Goal: Task Accomplishment & Management: Manage account settings

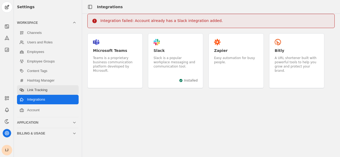
click at [51, 89] on link "Link Tracking" at bounding box center [48, 90] width 62 height 10
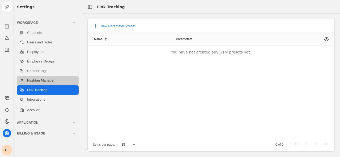
click at [51, 83] on link "Hashtag Manager" at bounding box center [48, 81] width 62 height 10
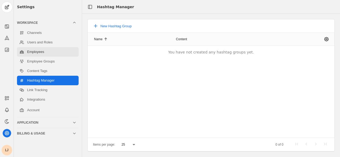
click at [44, 52] on link "Employees" at bounding box center [48, 52] width 62 height 10
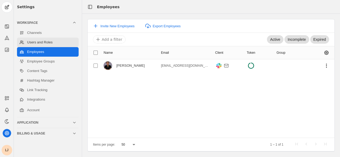
click at [43, 43] on link "Users and Roles" at bounding box center [48, 43] width 62 height 10
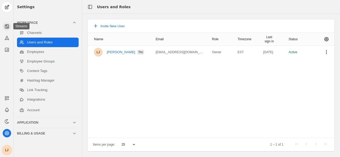
click at [5, 27] on rect at bounding box center [6, 26] width 3 height 3
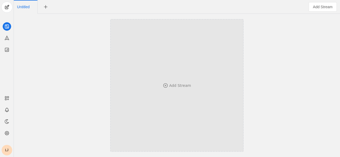
click at [182, 89] on div "Add Stream" at bounding box center [177, 85] width 98 height 81
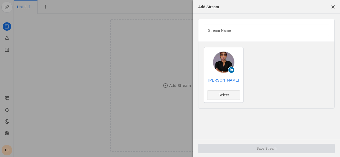
click at [225, 94] on span "Select" at bounding box center [223, 95] width 10 height 5
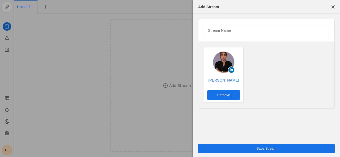
click at [223, 64] on img at bounding box center [223, 62] width 21 height 21
click at [334, 5] on span "button" at bounding box center [333, 7] width 10 height 10
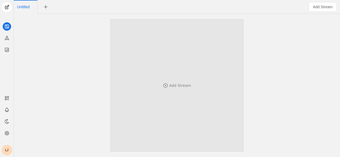
click at [177, 83] on div "Add Stream" at bounding box center [180, 85] width 22 height 5
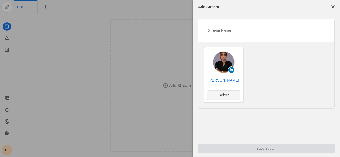
click at [219, 98] on span "undefined" at bounding box center [223, 95] width 32 height 9
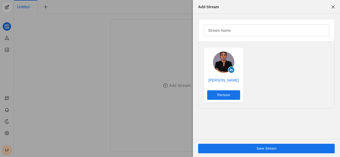
click at [257, 150] on span "Save Stream" at bounding box center [266, 148] width 20 height 5
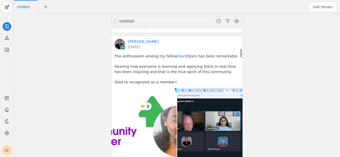
scroll to position [239, 0]
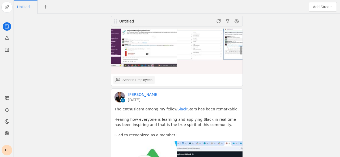
click at [134, 82] on div "Send to Employees" at bounding box center [137, 79] width 30 height 5
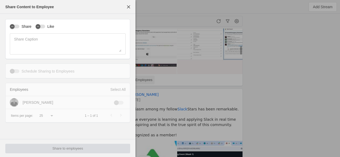
type input "Eastern Standard Time EST"
click at [19, 25] on label "Share" at bounding box center [25, 26] width 12 height 5
click at [19, 25] on button "Share" at bounding box center [15, 27] width 10 height 4
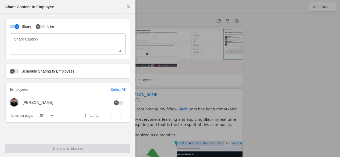
click at [47, 27] on label "Like" at bounding box center [49, 26] width 9 height 5
click at [45, 27] on button "Like" at bounding box center [41, 27] width 10 height 4
click at [118, 104] on div "button" at bounding box center [116, 103] width 5 height 5
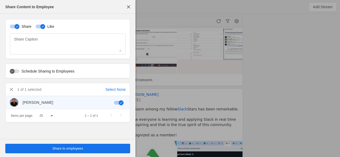
click at [79, 148] on span "Share to employees" at bounding box center [67, 148] width 31 height 5
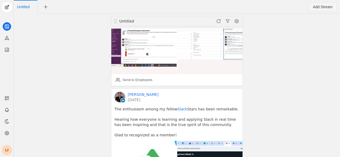
click at [330, 10] on span "button" at bounding box center [323, 6] width 28 height 9
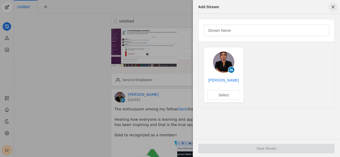
click at [332, 9] on span "button" at bounding box center [333, 7] width 10 height 10
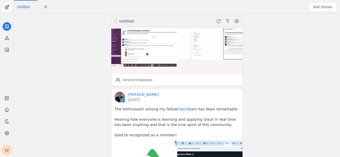
click at [51, 6] on div at bounding box center [46, 7] width 16 height 14
click at [49, 6] on span "undefined" at bounding box center [46, 7] width 10 height 10
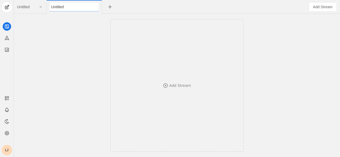
click at [99, 25] on div "Add Stream" at bounding box center [176, 86] width 323 height 144
click at [77, 6] on span "undefined" at bounding box center [74, 7] width 10 height 10
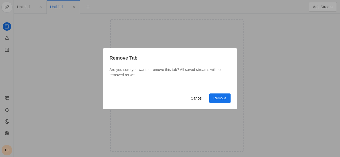
click at [220, 99] on span "Remove" at bounding box center [219, 98] width 13 height 5
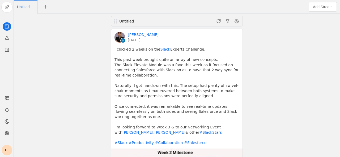
click at [29, 8] on span "Untitled" at bounding box center [23, 7] width 12 height 4
type input "[PERSON_NAME] LinkedIn"
click at [64, 26] on div "Untitled [PERSON_NAME] [DATE] I clocked 2 weeks on the Slack Experts Challenge.…" at bounding box center [176, 86] width 323 height 144
click at [5, 50] on icon at bounding box center [6, 49] width 5 height 5
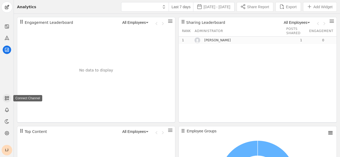
click at [7, 100] on icon at bounding box center [6, 98] width 5 height 5
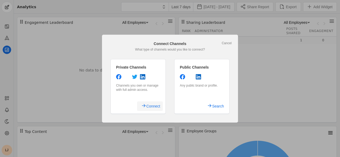
click at [157, 107] on span "Connect" at bounding box center [153, 107] width 14 height 10
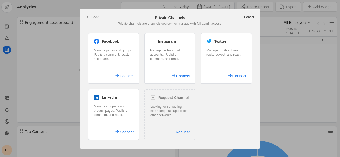
click at [252, 18] on link "Cancel" at bounding box center [249, 17] width 10 height 4
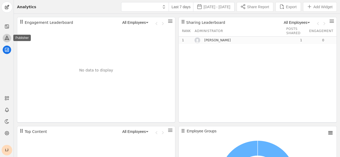
click at [5, 39] on icon at bounding box center [7, 38] width 4 height 4
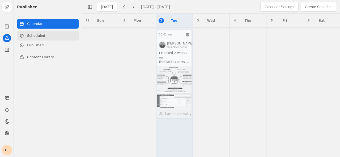
click at [41, 36] on link "Scheduled" at bounding box center [48, 36] width 62 height 10
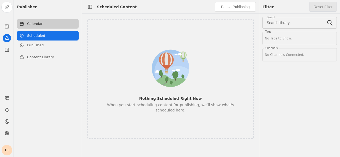
click at [44, 28] on link "Calendar" at bounding box center [48, 24] width 62 height 10
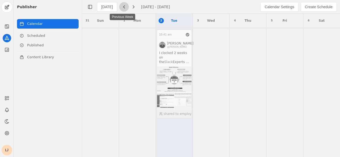
click at [123, 10] on span "button" at bounding box center [124, 7] width 10 height 10
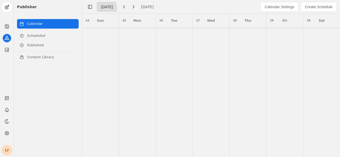
click at [103, 8] on div "[DATE]" at bounding box center [107, 6] width 12 height 5
click at [107, 8] on div "[DATE]" at bounding box center [107, 6] width 12 height 5
click at [92, 11] on span "button" at bounding box center [90, 7] width 10 height 10
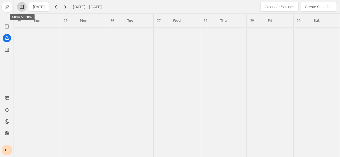
click at [23, 5] on span "button" at bounding box center [22, 7] width 10 height 10
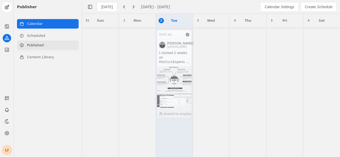
click at [43, 43] on link "Published" at bounding box center [48, 46] width 62 height 10
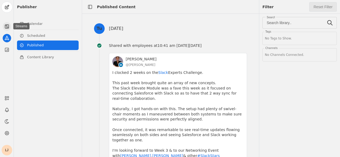
click at [5, 26] on icon at bounding box center [6, 26] width 5 height 5
